Goal: Navigation & Orientation: Go to known website

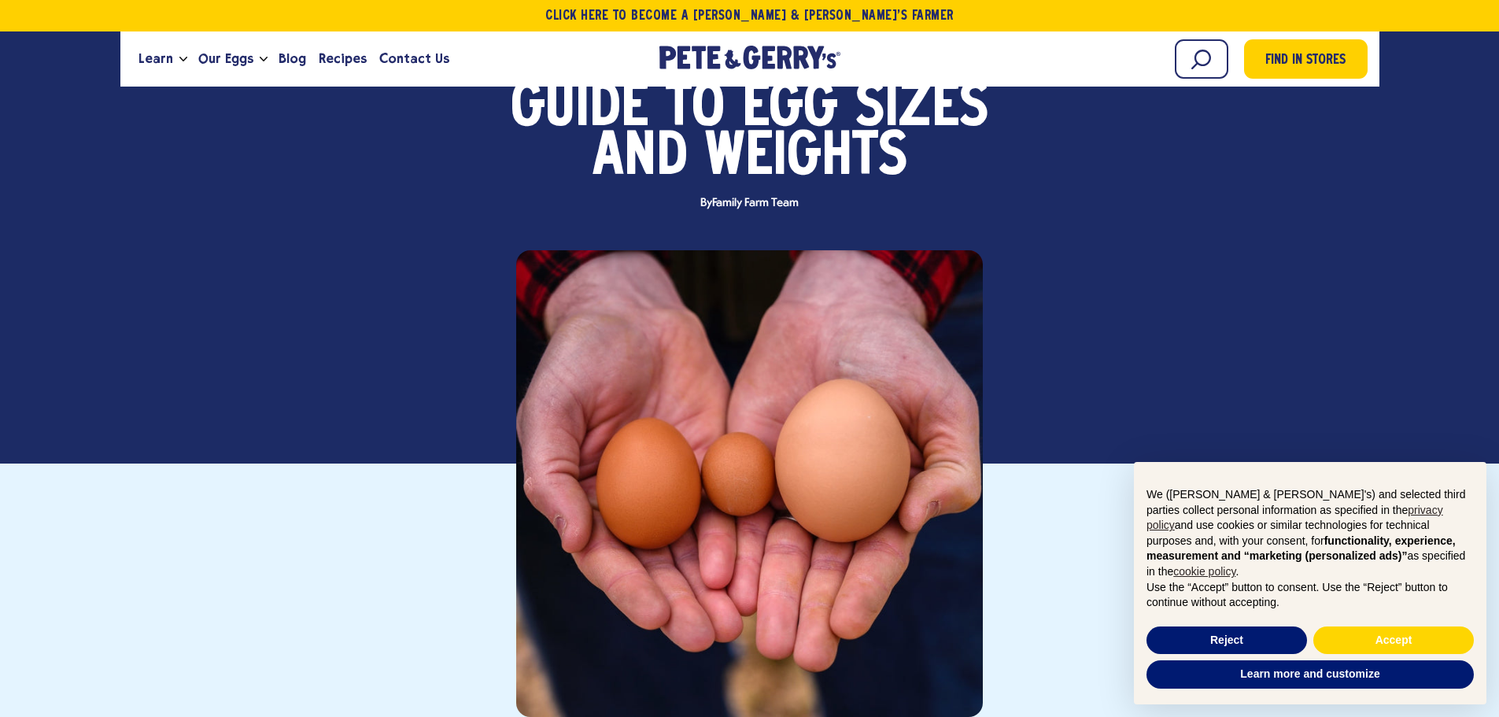
scroll to position [315, 0]
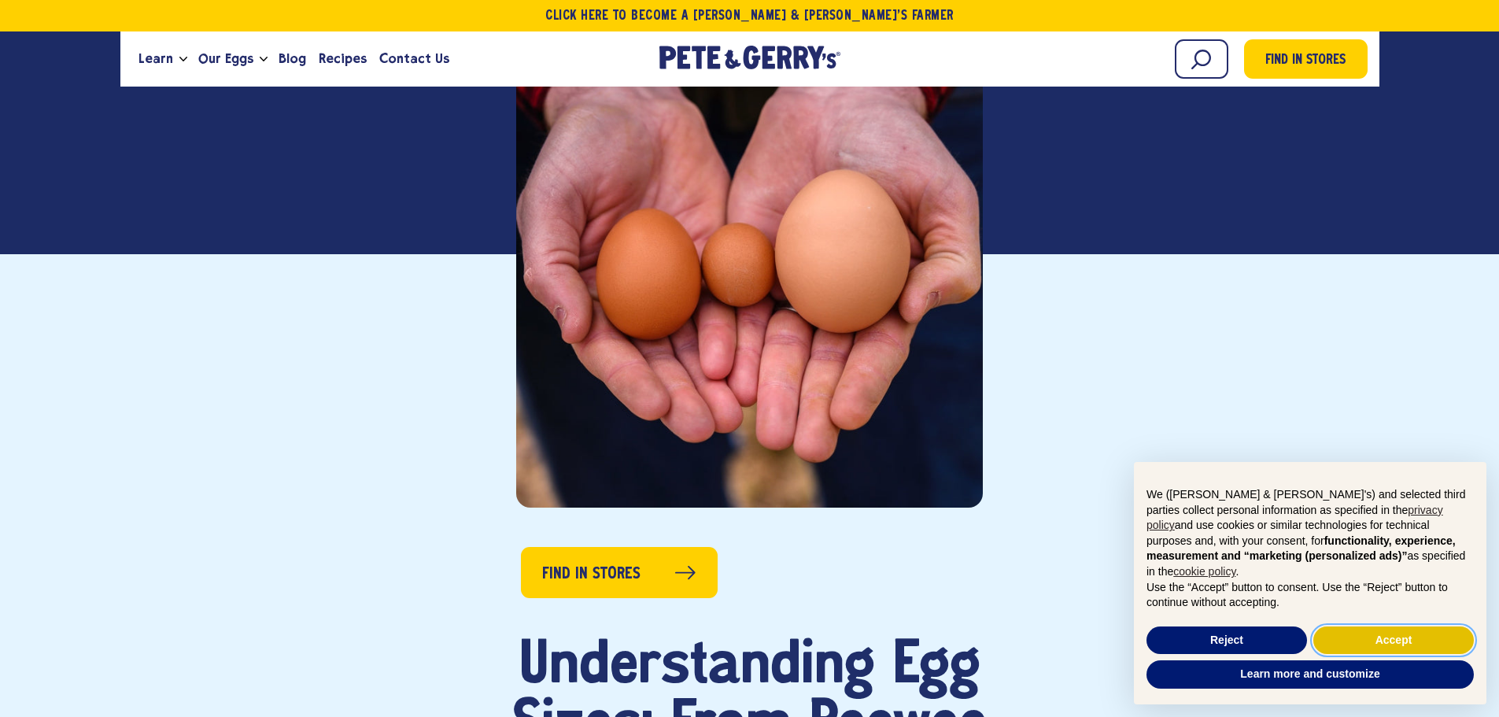
click at [1394, 641] on button "Accept" at bounding box center [1393, 640] width 161 height 28
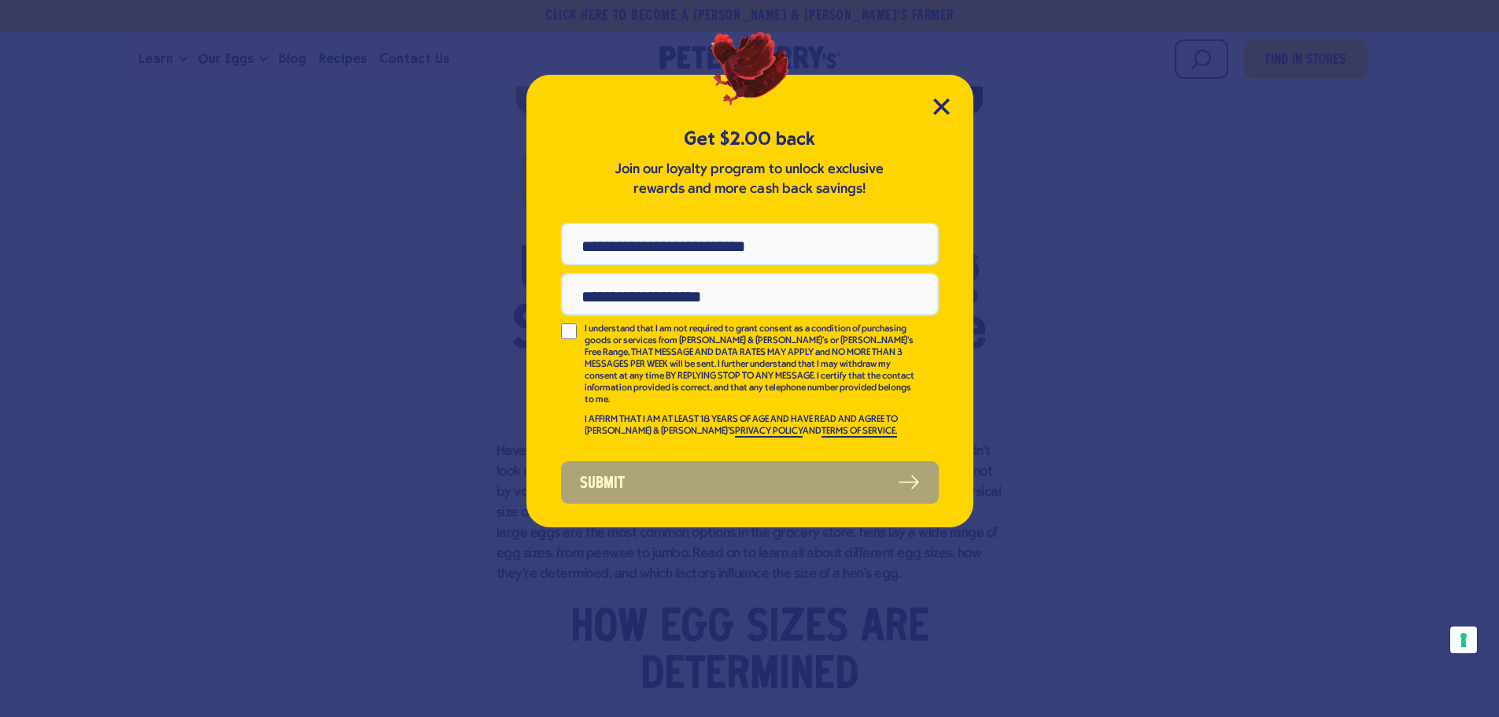
scroll to position [0, 0]
click at [939, 101] on icon "Close Modal" at bounding box center [941, 106] width 17 height 17
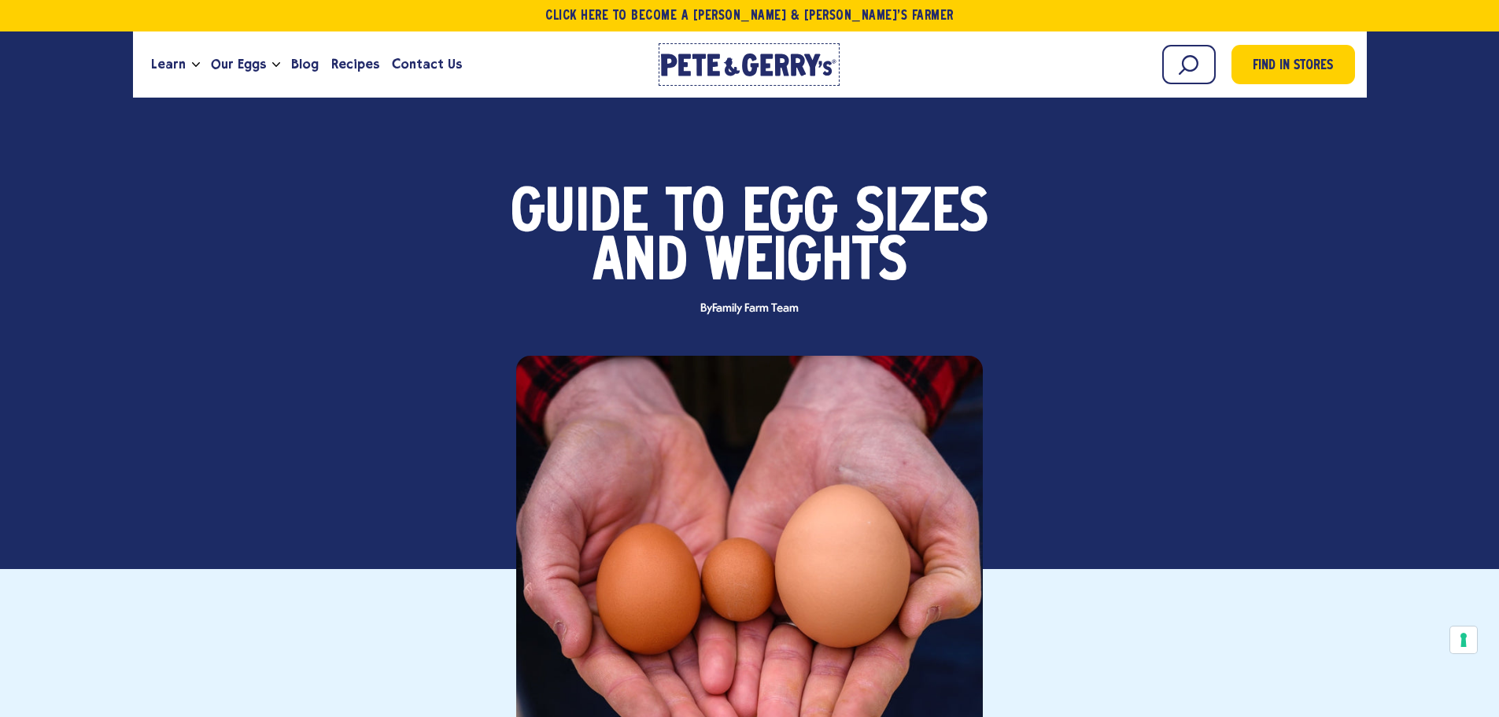
click at [762, 60] on icon at bounding box center [768, 65] width 13 height 22
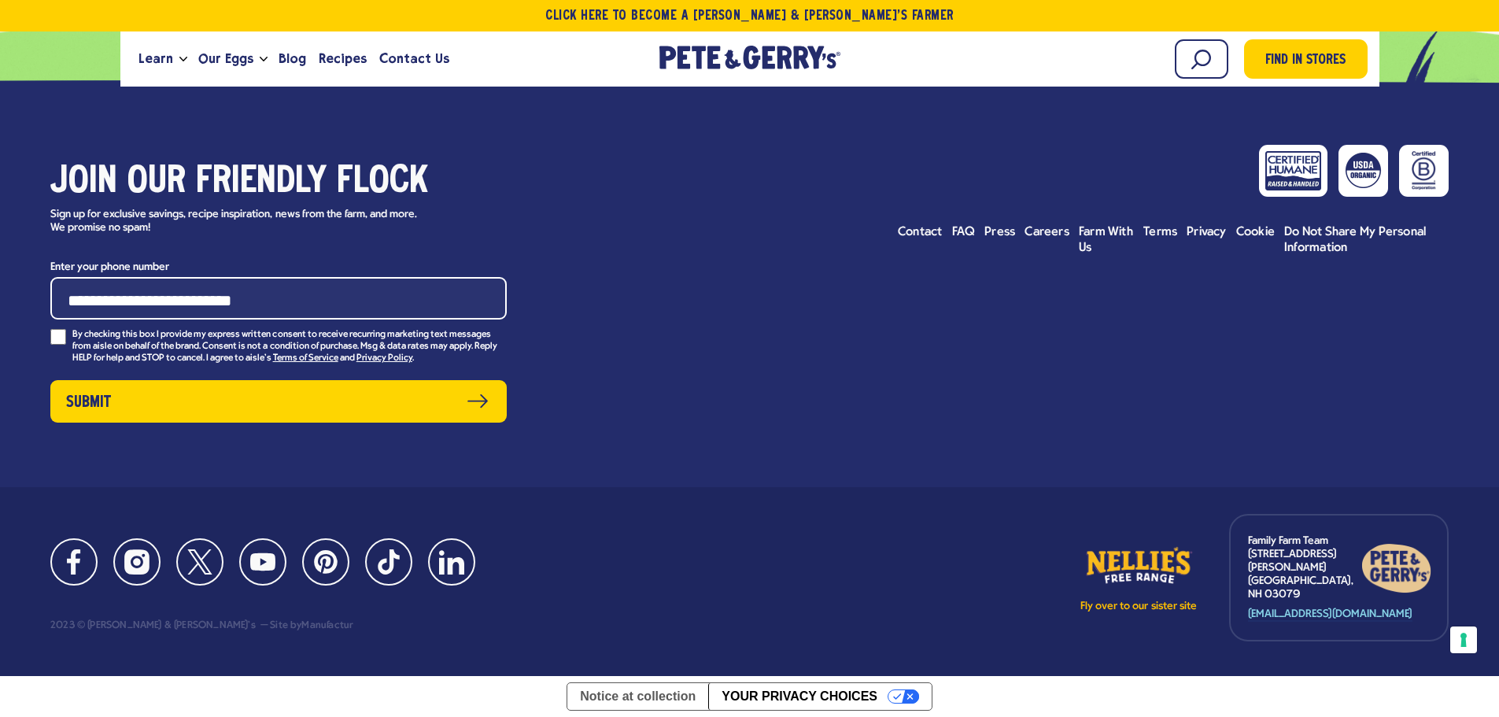
scroll to position [7295, 0]
click at [1149, 567] on link "Fly over to our sister site" at bounding box center [1139, 578] width 118 height 69
